Goal: Task Accomplishment & Management: Manage account settings

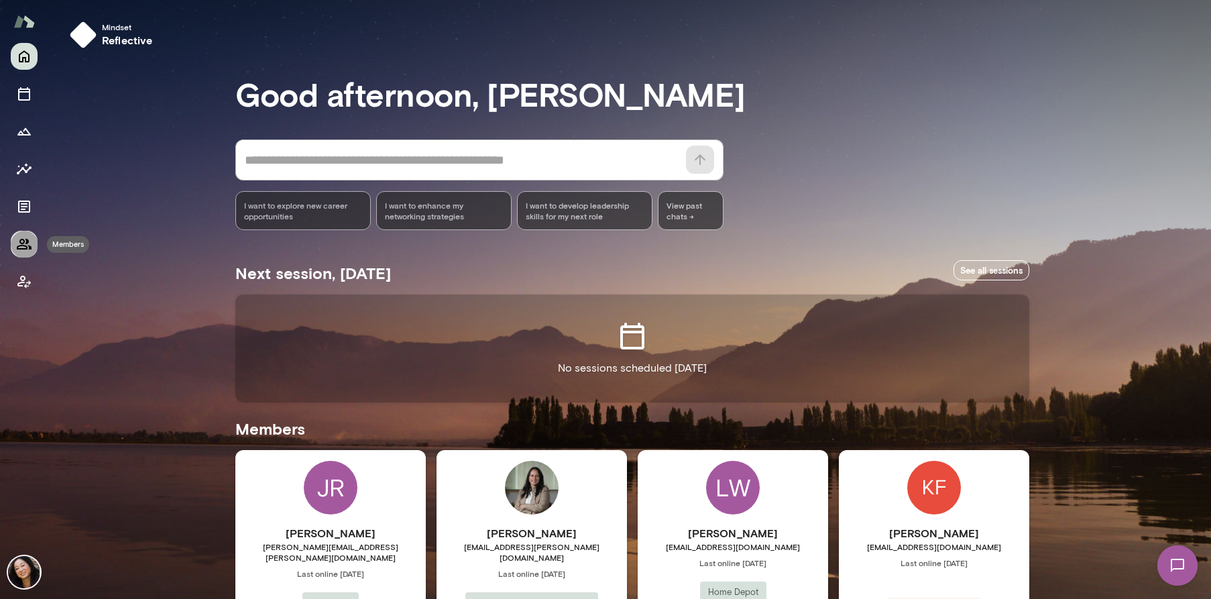
click at [21, 247] on icon "Members" at bounding box center [24, 244] width 16 height 16
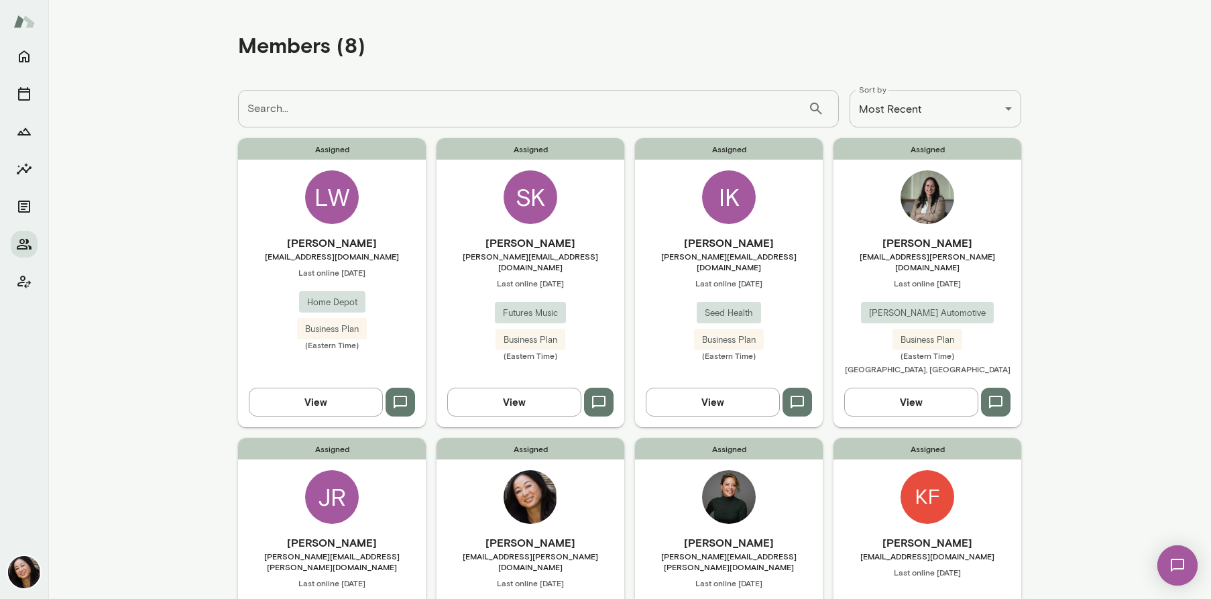
click at [339, 190] on div "LW" at bounding box center [332, 197] width 54 height 54
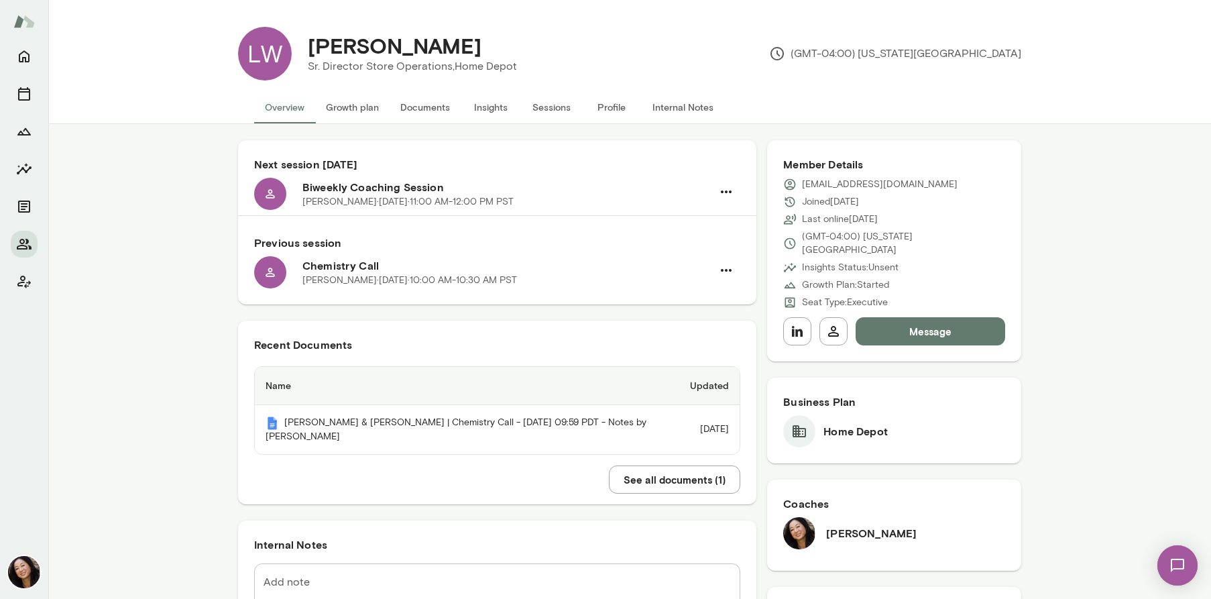
click at [551, 109] on button "Sessions" at bounding box center [551, 107] width 60 height 32
